Goal: Task Accomplishment & Management: Use online tool/utility

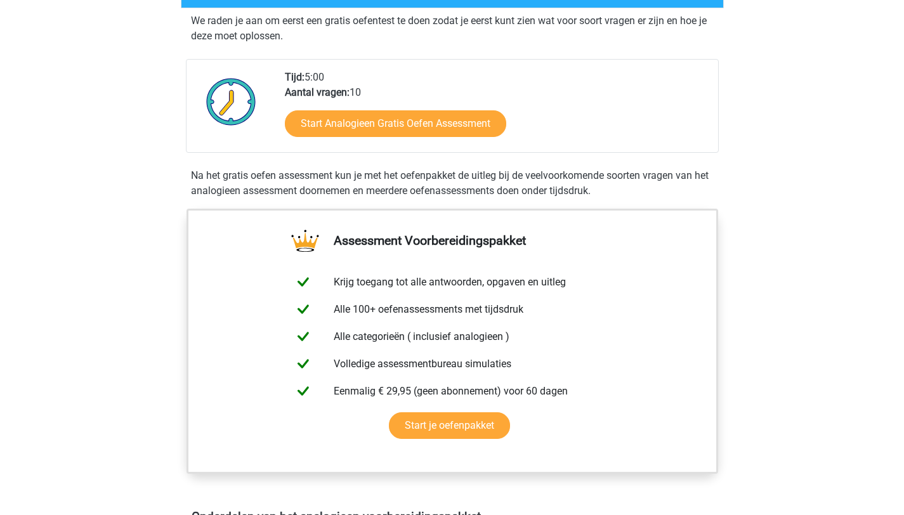
scroll to position [238, 0]
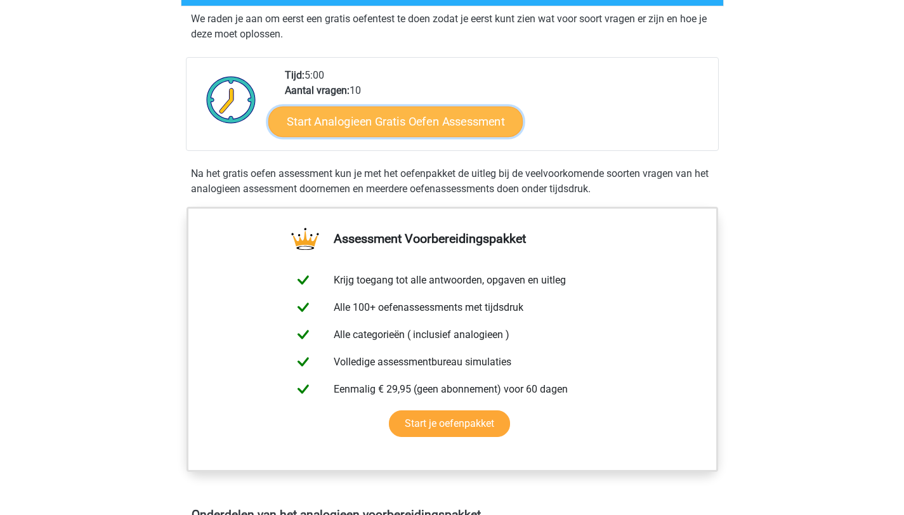
click at [400, 110] on link "Start Analogieen Gratis Oefen Assessment" at bounding box center [395, 121] width 254 height 30
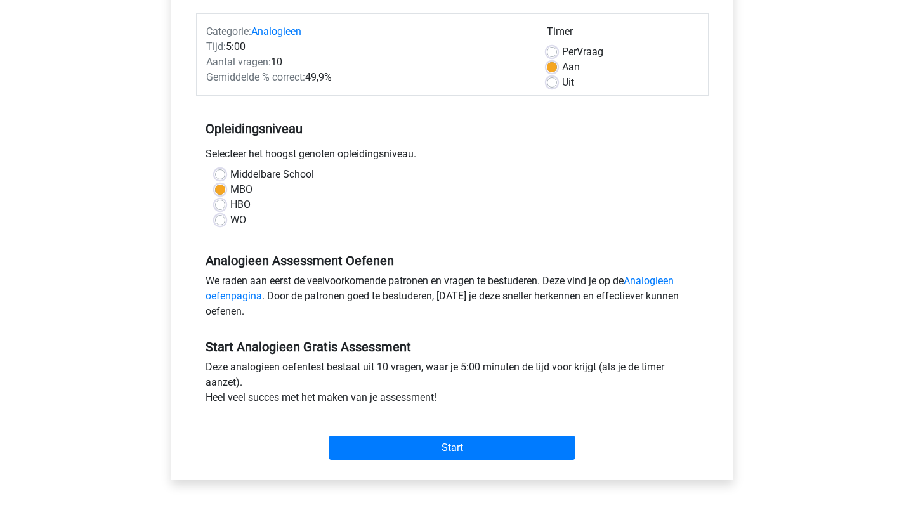
scroll to position [155, 0]
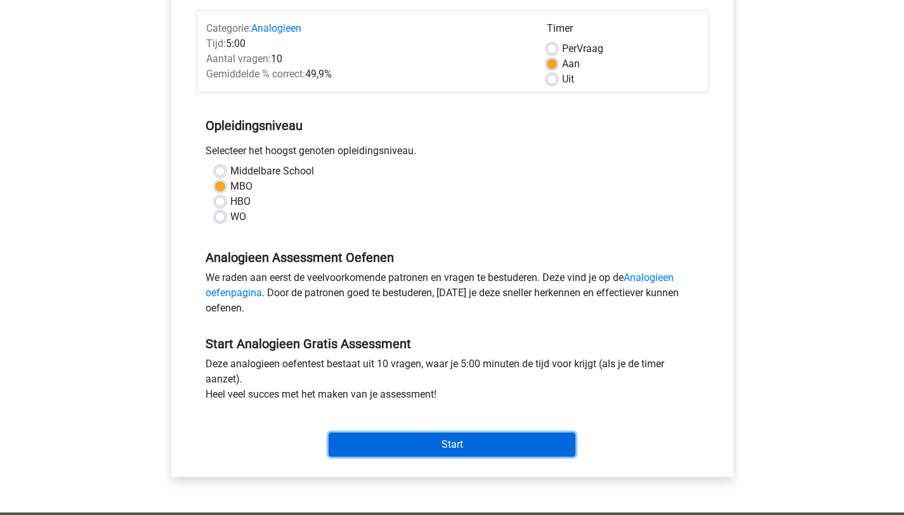
click at [401, 437] on input "Start" at bounding box center [452, 445] width 247 height 24
